Goal: Transaction & Acquisition: Purchase product/service

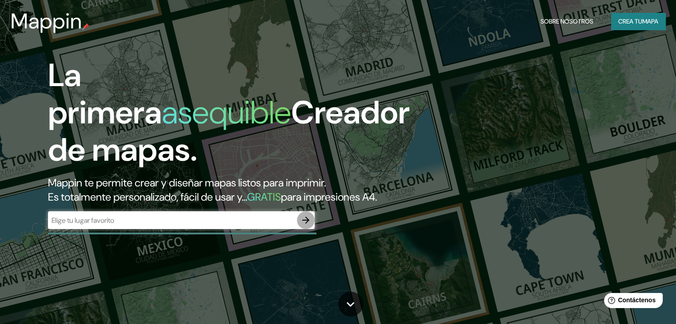
click at [306, 226] on icon "button" at bounding box center [305, 220] width 11 height 11
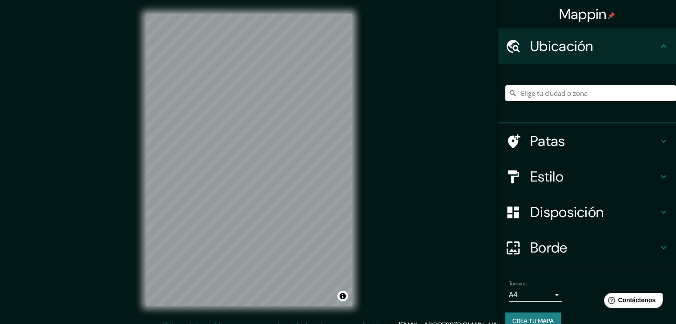
click at [569, 97] on input "Elige tu ciudad o zona" at bounding box center [590, 93] width 171 height 16
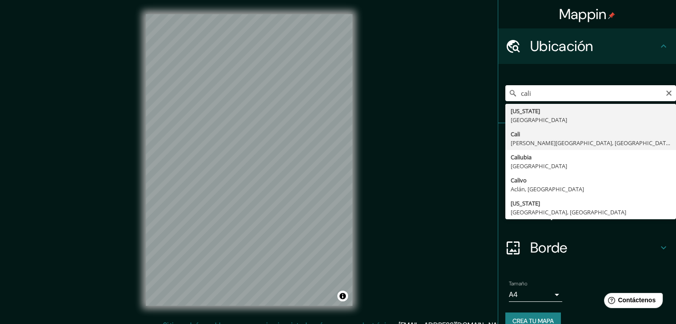
type input "[GEOGRAPHIC_DATA], [PERSON_NAME][GEOGRAPHIC_DATA], [GEOGRAPHIC_DATA]"
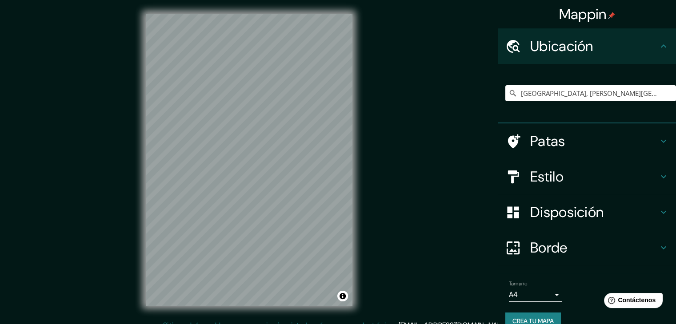
click at [549, 168] on font "Estilo" at bounding box center [546, 177] width 33 height 19
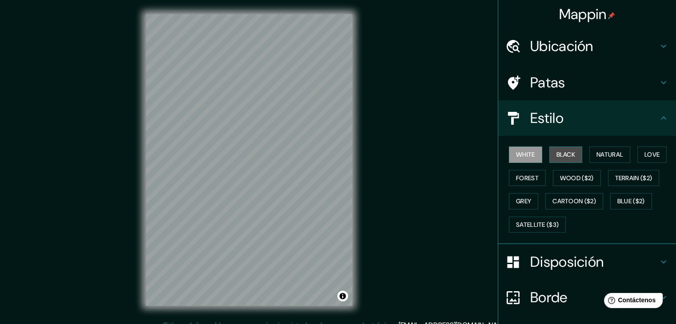
click at [553, 154] on button "Black" at bounding box center [565, 155] width 33 height 16
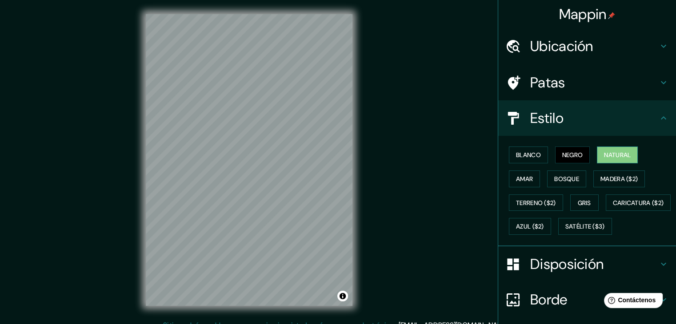
click at [605, 155] on font "Natural" at bounding box center [617, 155] width 27 height 8
click at [524, 171] on button "Amar" at bounding box center [524, 179] width 31 height 17
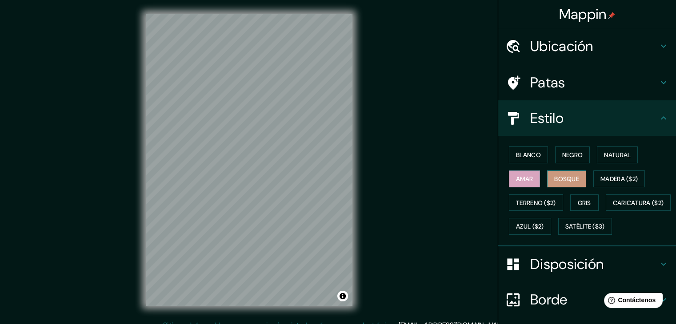
click at [559, 177] on font "Bosque" at bounding box center [566, 179] width 25 height 8
click at [633, 182] on font "Madera ($2)" at bounding box center [618, 179] width 37 height 8
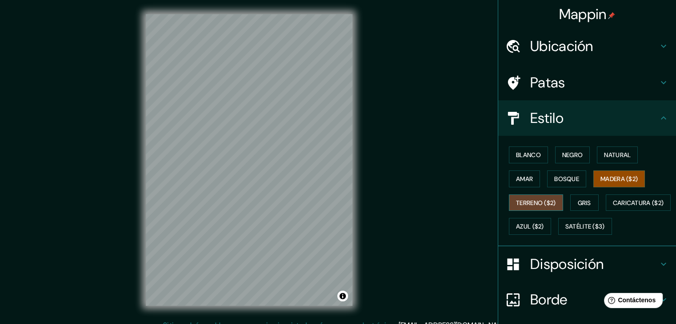
click at [545, 200] on font "Terreno ($2)" at bounding box center [536, 203] width 40 height 8
click at [582, 207] on font "Gris" at bounding box center [584, 203] width 13 height 12
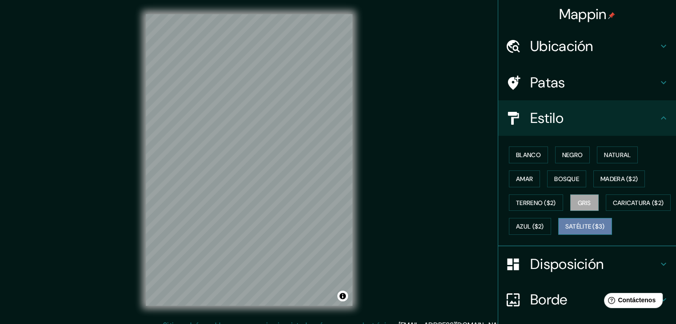
click at [565, 231] on font "Satélite ($3)" at bounding box center [585, 227] width 40 height 8
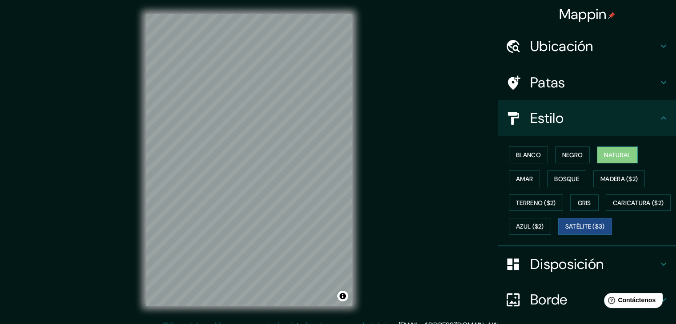
click at [607, 155] on font "Natural" at bounding box center [617, 155] width 27 height 8
click at [535, 159] on button "Blanco" at bounding box center [528, 155] width 39 height 17
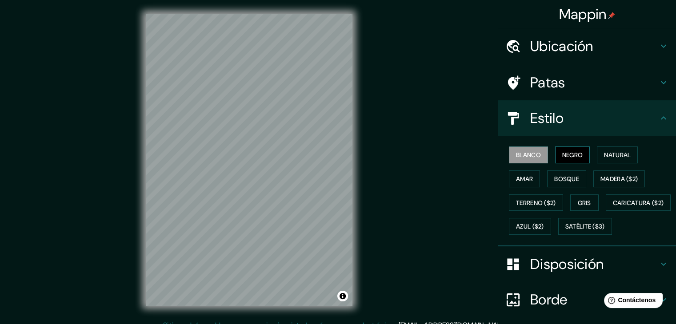
click at [562, 155] on font "Negro" at bounding box center [572, 155] width 21 height 8
click at [613, 148] on button "Natural" at bounding box center [617, 155] width 41 height 17
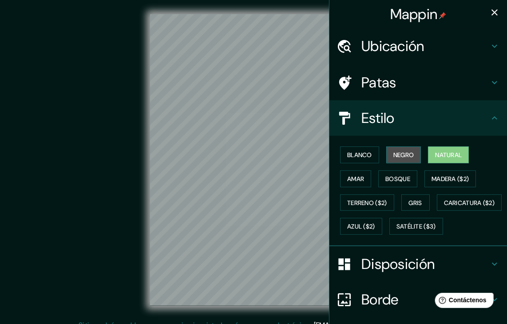
click at [403, 156] on font "Negro" at bounding box center [404, 155] width 21 height 8
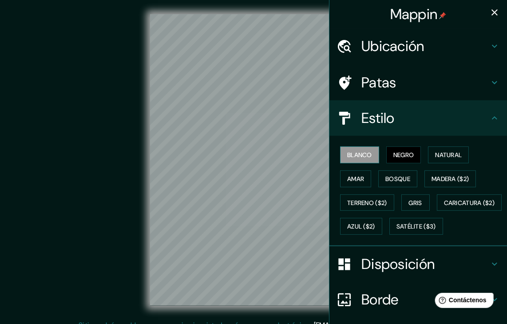
click at [361, 155] on font "Blanco" at bounding box center [359, 155] width 25 height 8
click at [353, 181] on font "Amar" at bounding box center [355, 179] width 17 height 8
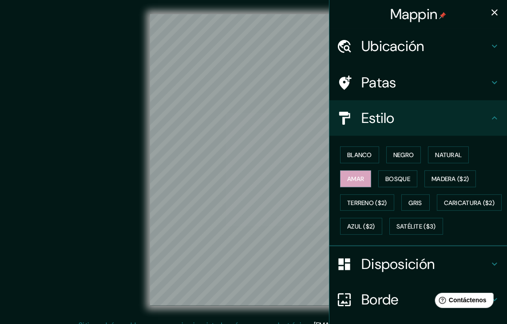
click at [414, 183] on div "Blanco Negro Natural Amar Bosque Madera ($2) Terreno ($2) Gris Caricatura ($2) …" at bounding box center [422, 191] width 171 height 96
click at [409, 180] on button "Bosque" at bounding box center [398, 179] width 39 height 17
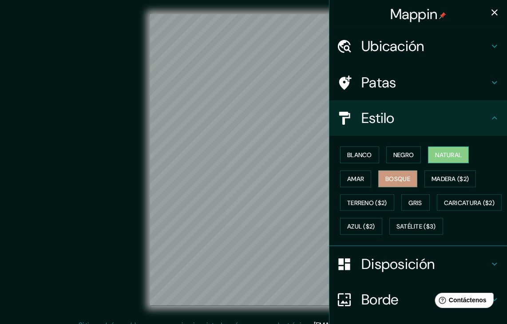
click at [435, 157] on font "Natural" at bounding box center [448, 155] width 27 height 8
click at [490, 113] on icon at bounding box center [495, 118] width 11 height 11
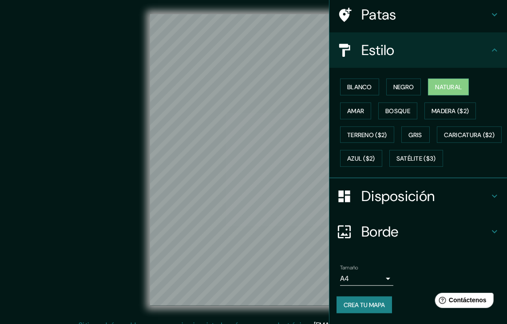
click at [477, 199] on h4 "Disposición" at bounding box center [426, 197] width 128 height 18
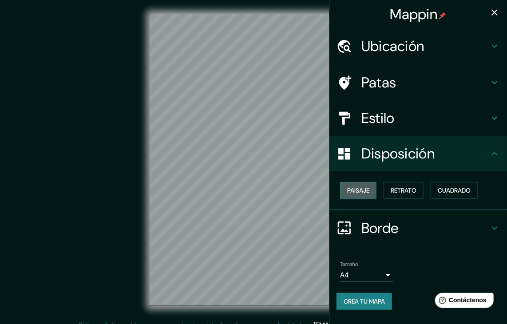
click at [373, 191] on button "Paisaje" at bounding box center [358, 190] width 36 height 17
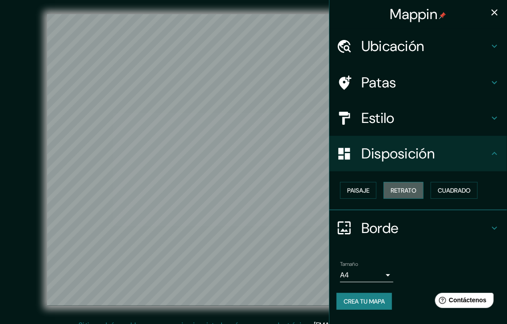
click at [396, 189] on font "Retrato" at bounding box center [404, 191] width 26 height 8
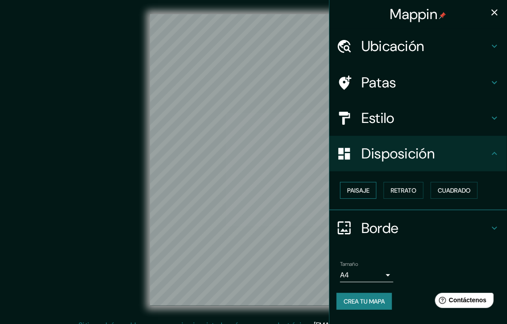
click at [370, 189] on font "Paisaje" at bounding box center [358, 191] width 22 height 8
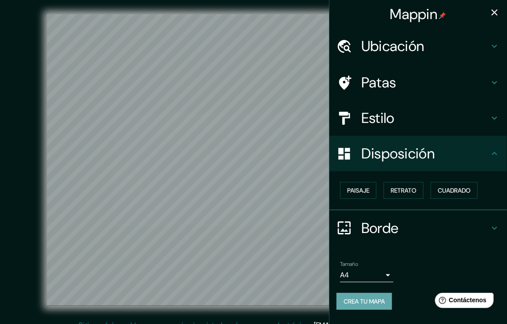
click at [384, 304] on font "Crea tu mapa" at bounding box center [364, 302] width 41 height 8
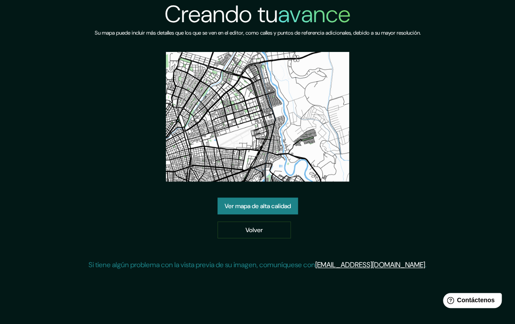
click at [286, 206] on font "Ver mapa de alta calidad" at bounding box center [257, 206] width 66 height 8
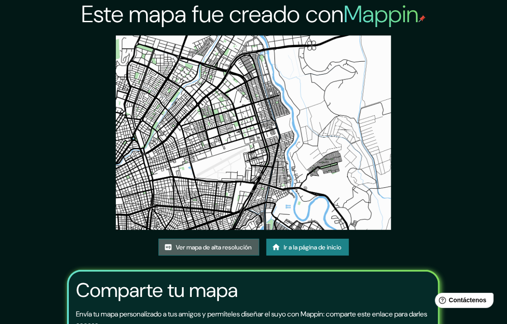
click at [248, 246] on font "Ver mapa de alta resolución" at bounding box center [214, 247] width 76 height 8
